Goal: Task Accomplishment & Management: Manage account settings

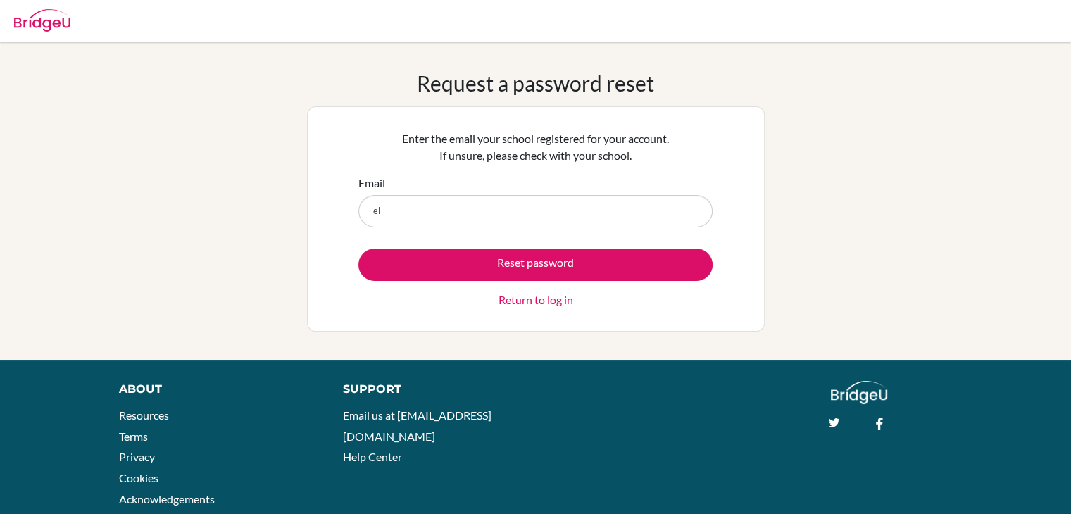
type input "e"
type input "[EMAIL_ADDRESS][DOMAIN_NAME]"
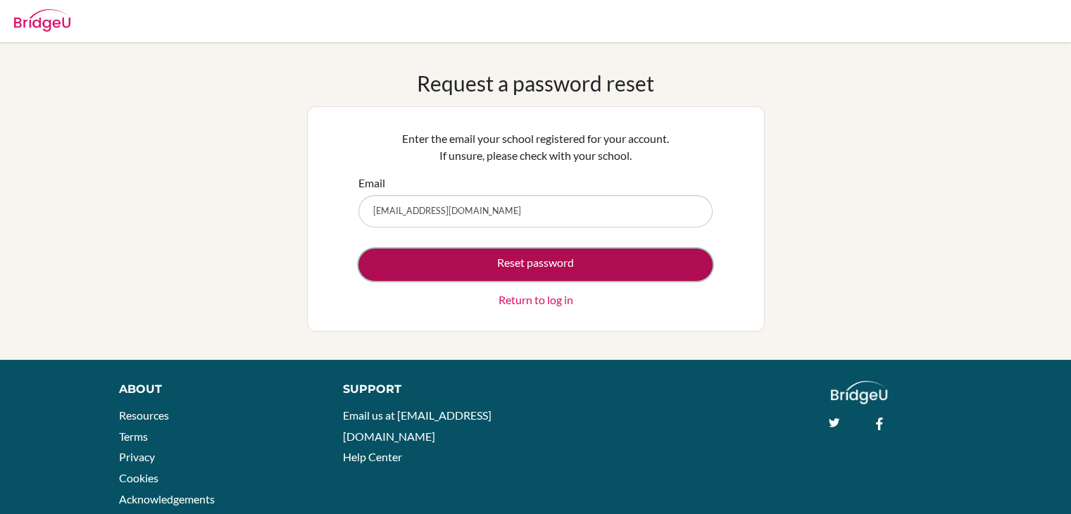
click at [476, 264] on button "Reset password" at bounding box center [535, 265] width 354 height 32
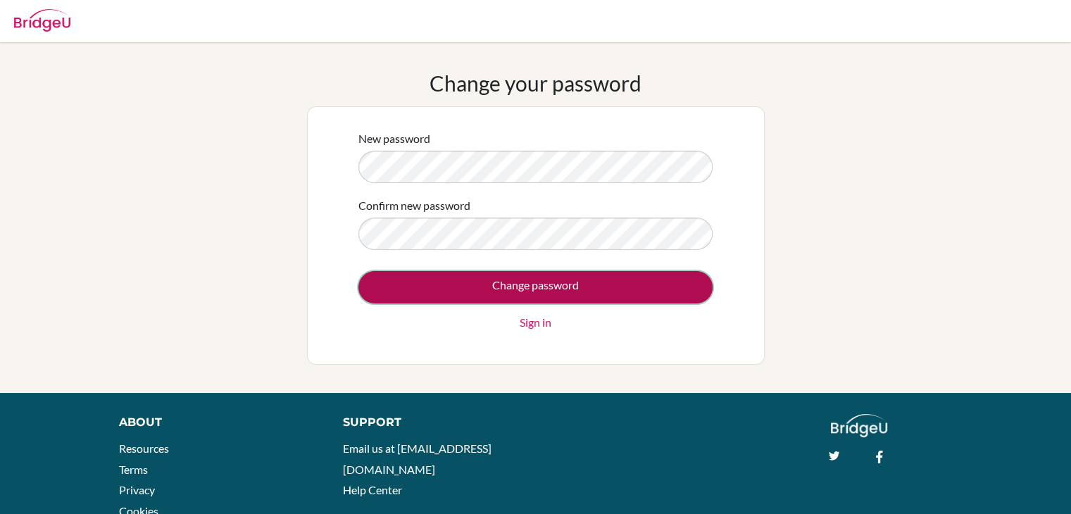
click at [455, 284] on input "Change password" at bounding box center [535, 287] width 354 height 32
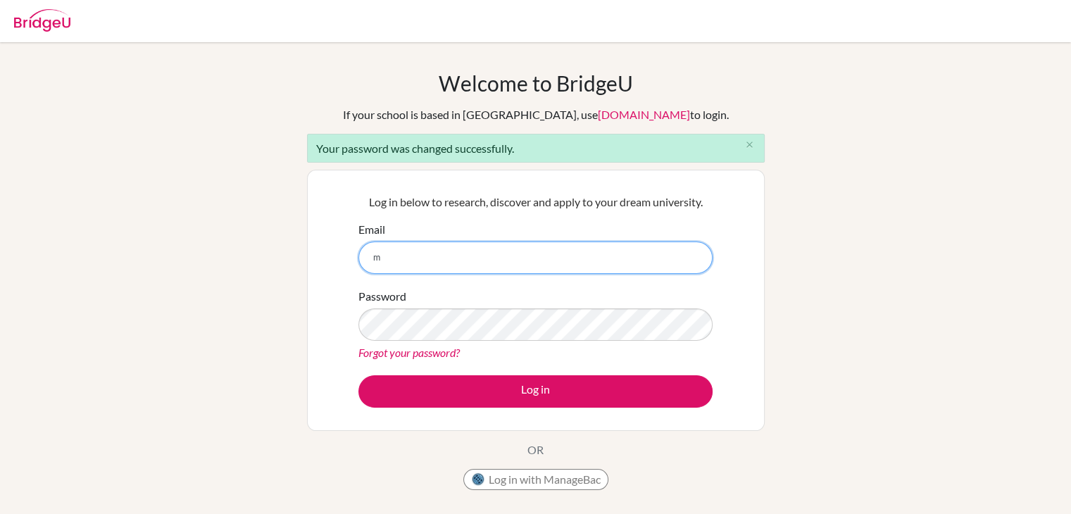
type input "mgohary@students.cesegypt.com"
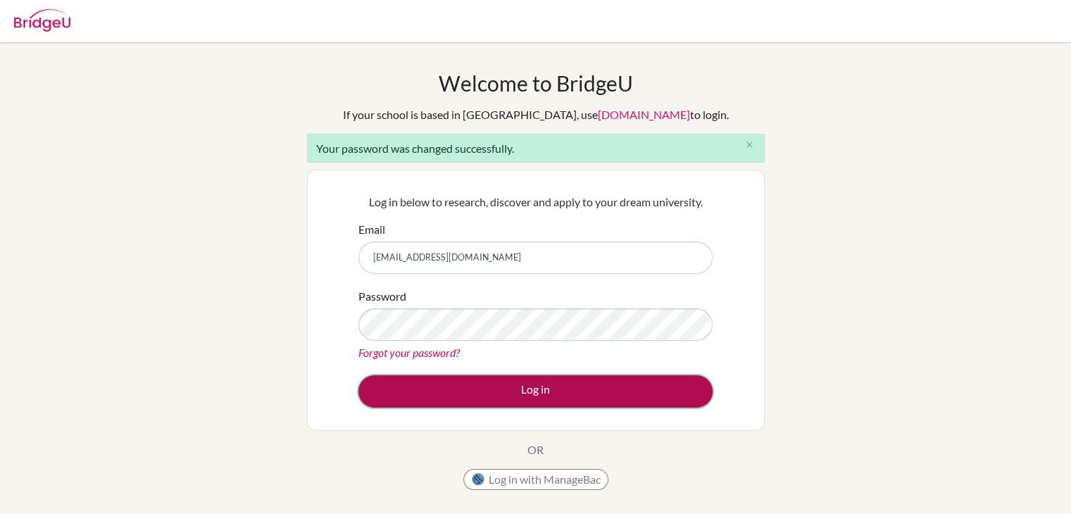
click at [489, 375] on button "Log in" at bounding box center [535, 391] width 354 height 32
